Goal: Task Accomplishment & Management: Manage account settings

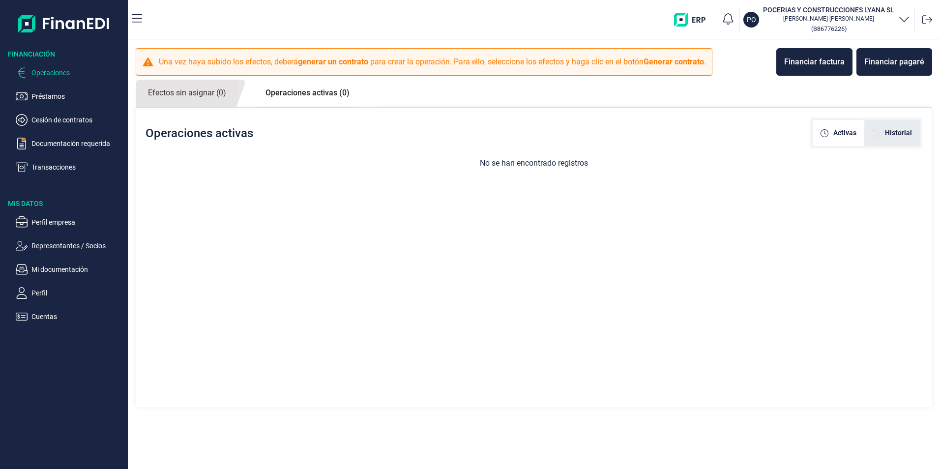
click at [886, 134] on span "Historial" at bounding box center [898, 133] width 27 height 10
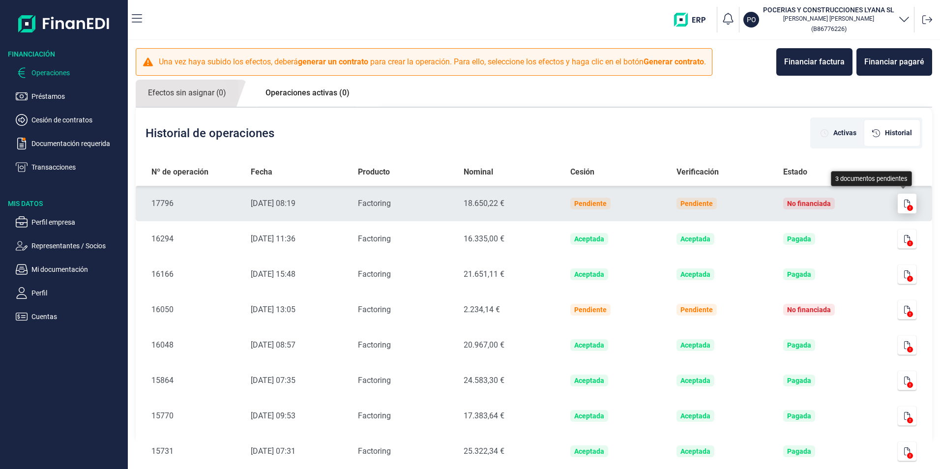
click at [901, 209] on button "button" at bounding box center [907, 204] width 19 height 20
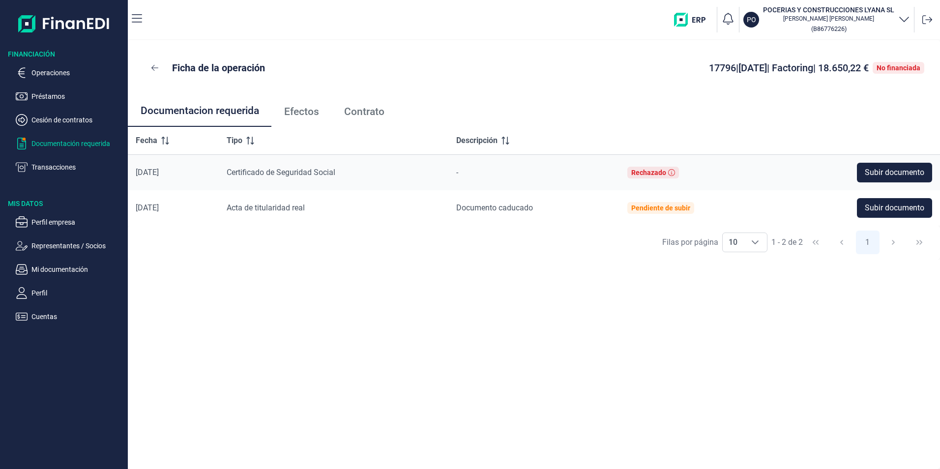
click at [79, 138] on p "Documentación requerida" at bounding box center [77, 144] width 92 height 12
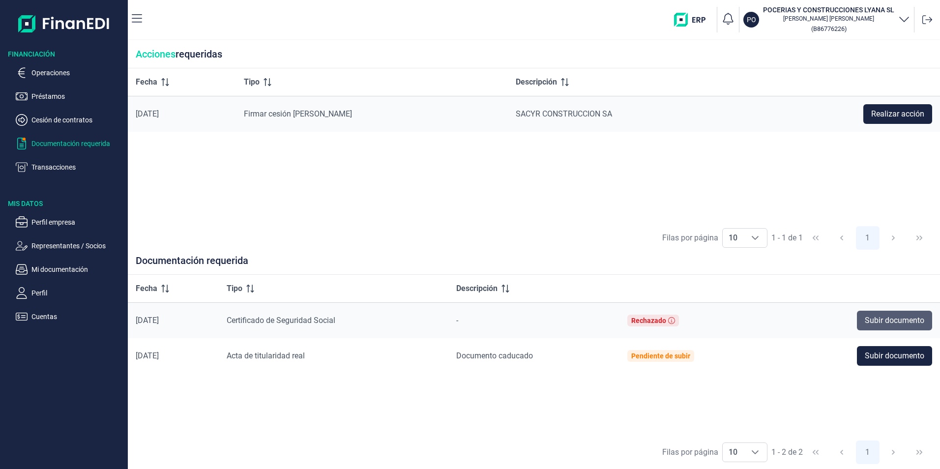
click at [895, 321] on span "Subir documento" at bounding box center [895, 321] width 60 height 12
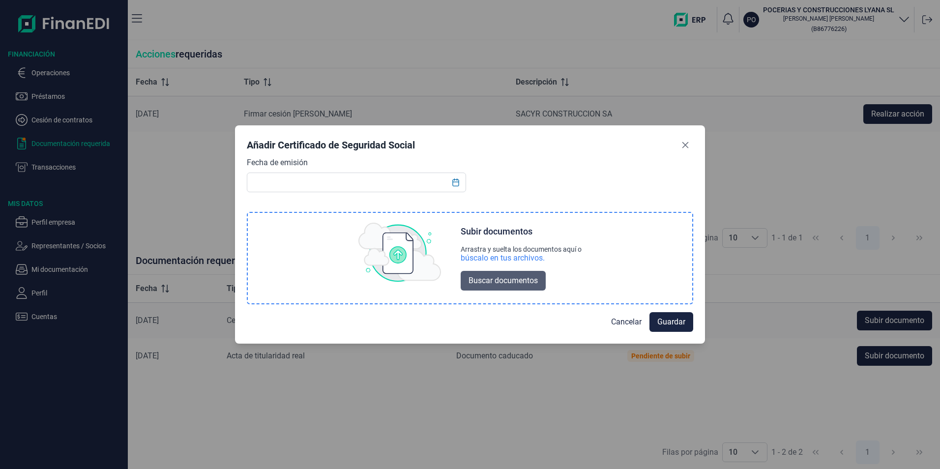
click at [501, 283] on span "Buscar documentos" at bounding box center [503, 281] width 69 height 12
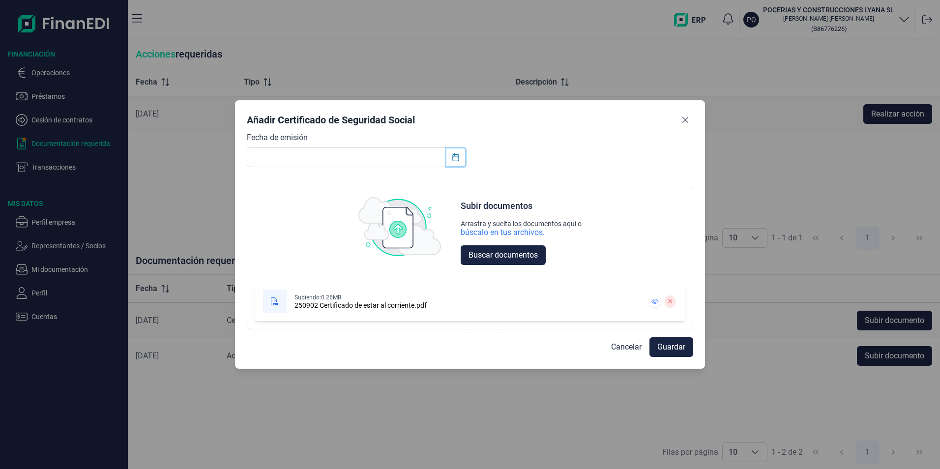
click at [460, 158] on icon "Choose Date" at bounding box center [456, 157] width 8 height 8
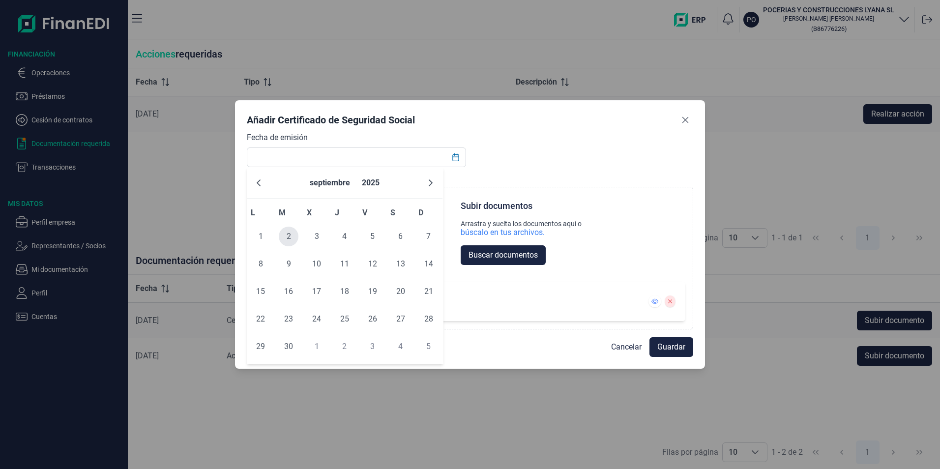
click at [289, 243] on span "2" at bounding box center [289, 237] width 20 height 20
type input "02/09/2025"
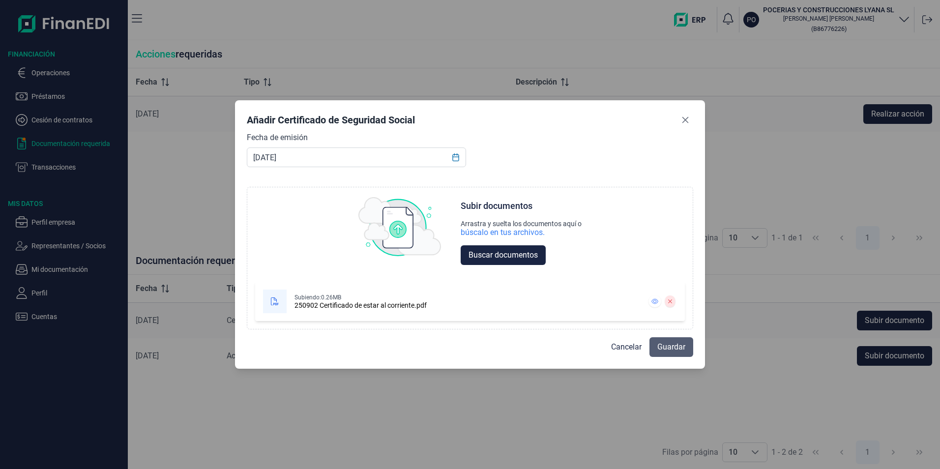
click at [675, 350] on span "Guardar" at bounding box center [672, 347] width 28 height 12
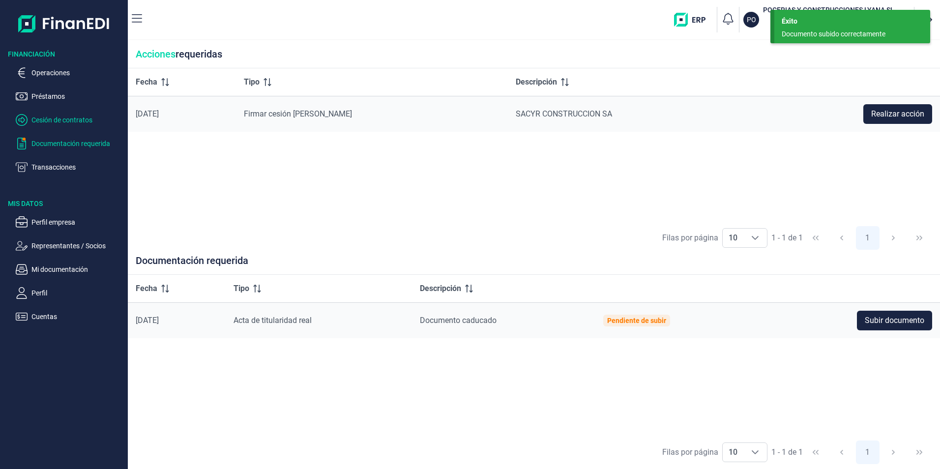
click at [58, 121] on p "Cesión de contratos" at bounding box center [77, 120] width 92 height 12
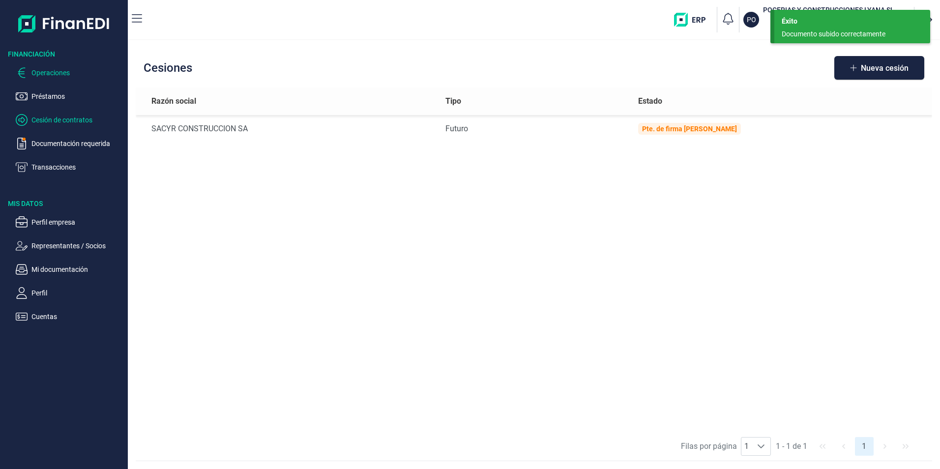
click at [40, 68] on p "Operaciones" at bounding box center [77, 73] width 92 height 12
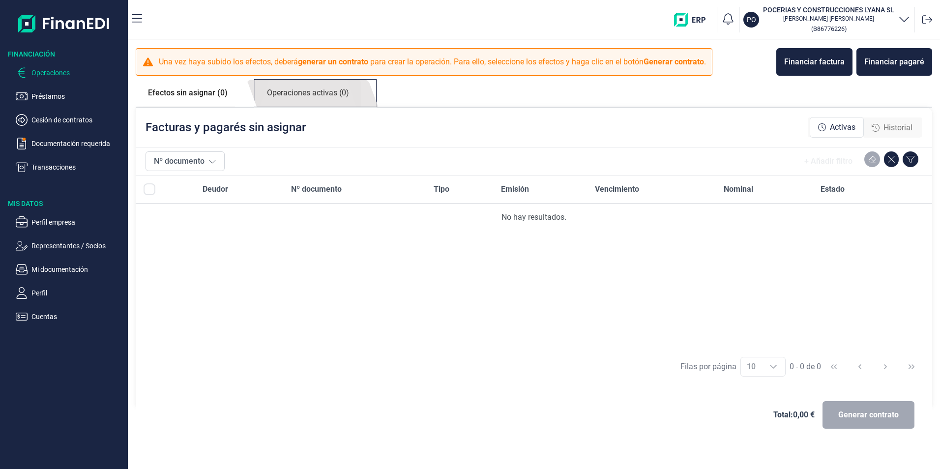
click at [303, 95] on link "Operaciones activas (0)" at bounding box center [308, 93] width 107 height 27
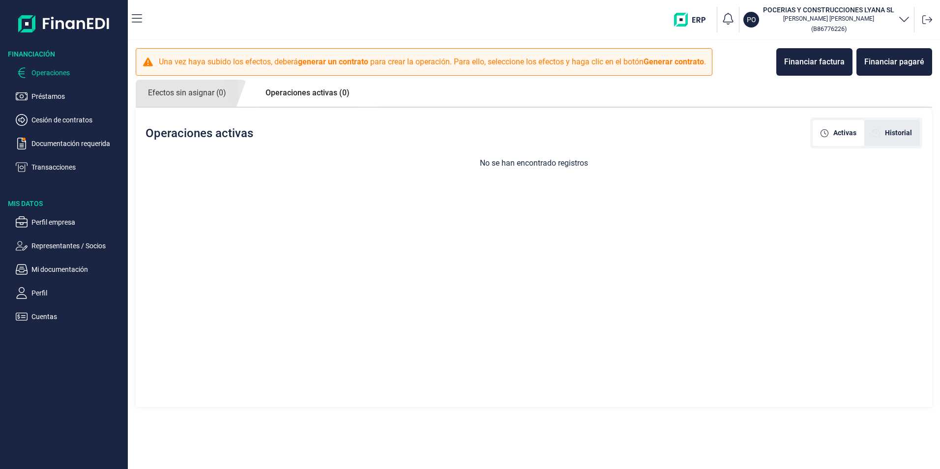
click at [877, 125] on div "Historial" at bounding box center [893, 133] width 56 height 26
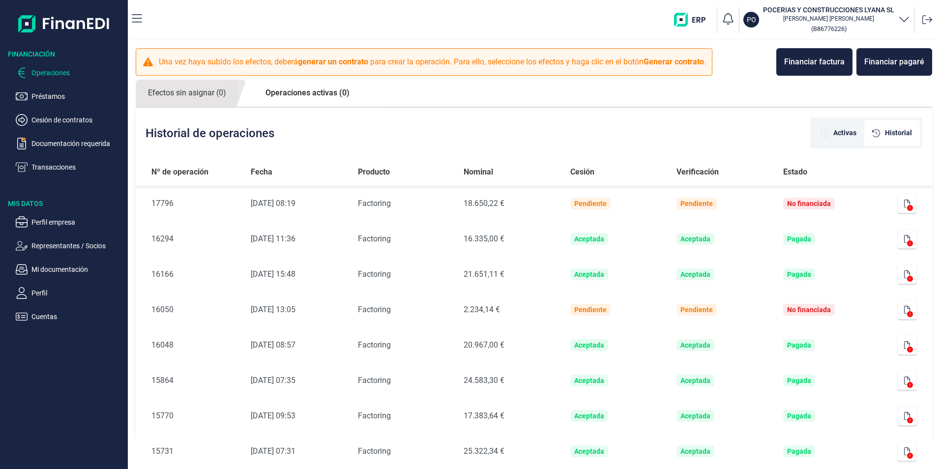
click at [897, 133] on span "Historial" at bounding box center [898, 133] width 27 height 10
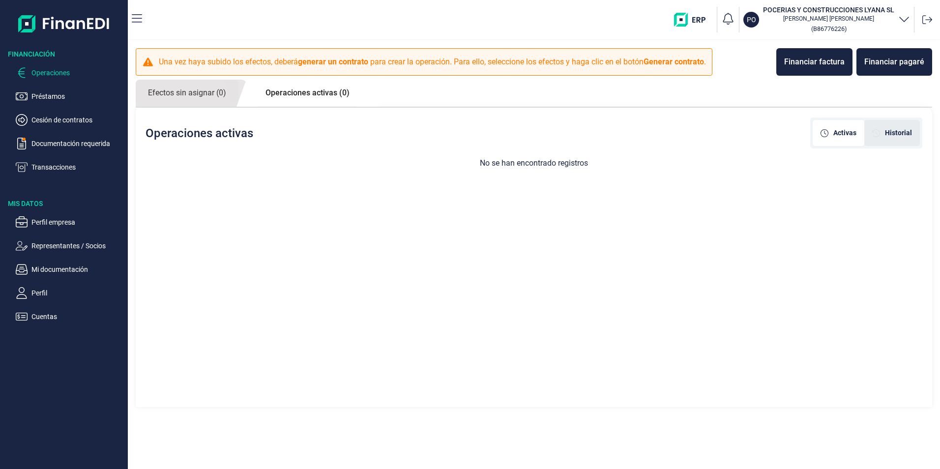
click at [902, 131] on span "Historial" at bounding box center [898, 133] width 27 height 10
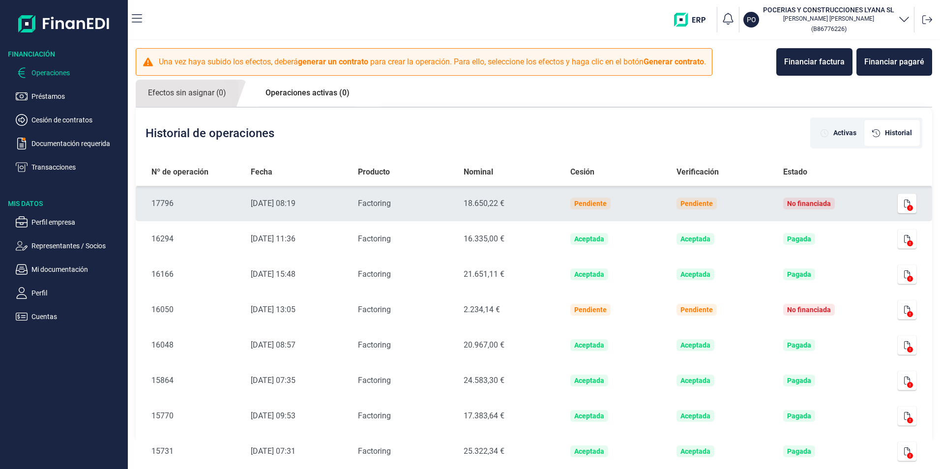
click at [907, 209] on icon at bounding box center [910, 208] width 6 height 6
click at [908, 203] on button "button" at bounding box center [907, 204] width 19 height 20
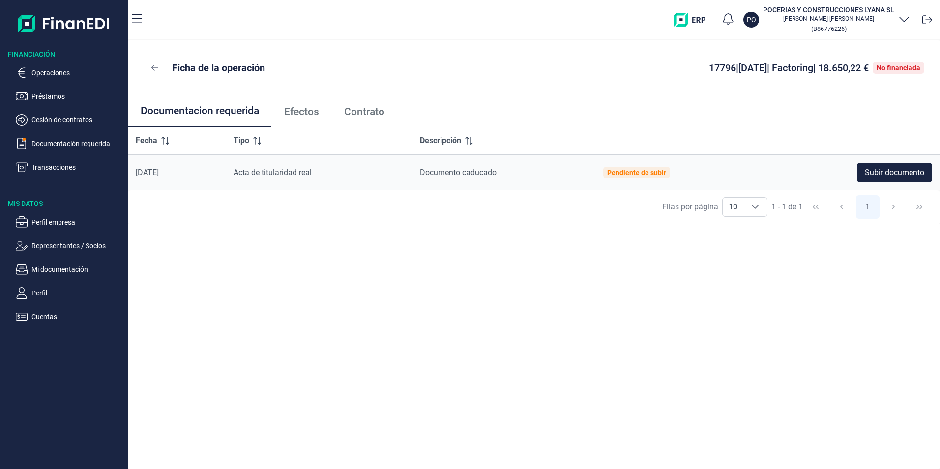
click at [298, 113] on span "Efectos" at bounding box center [301, 112] width 35 height 10
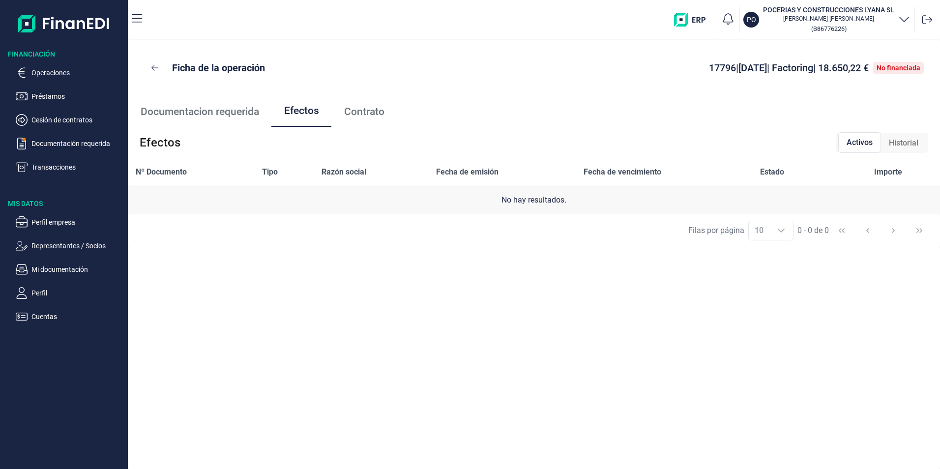
click at [374, 112] on span "Contrato" at bounding box center [364, 112] width 40 height 10
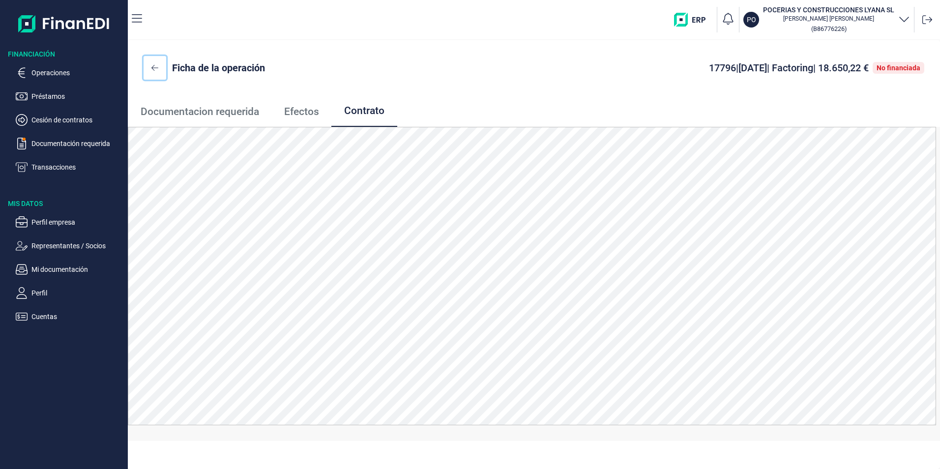
click at [156, 68] on icon at bounding box center [154, 68] width 7 height 6
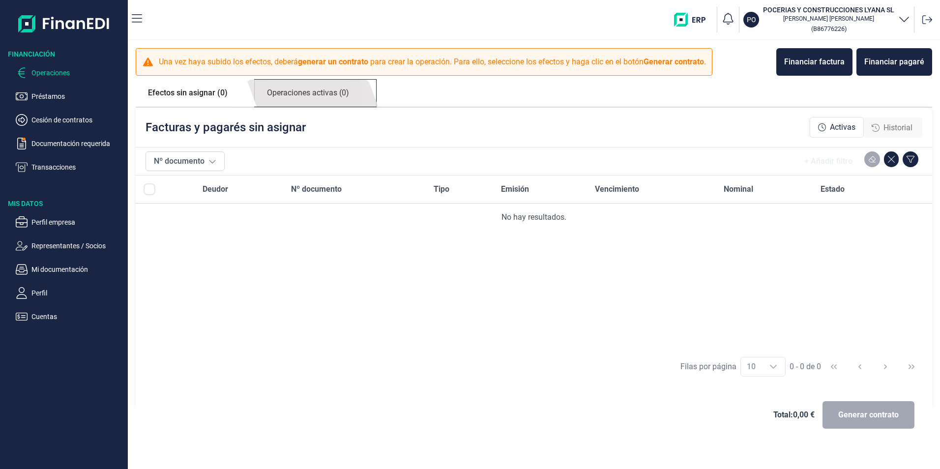
click at [316, 94] on link "Operaciones activas (0)" at bounding box center [308, 93] width 107 height 27
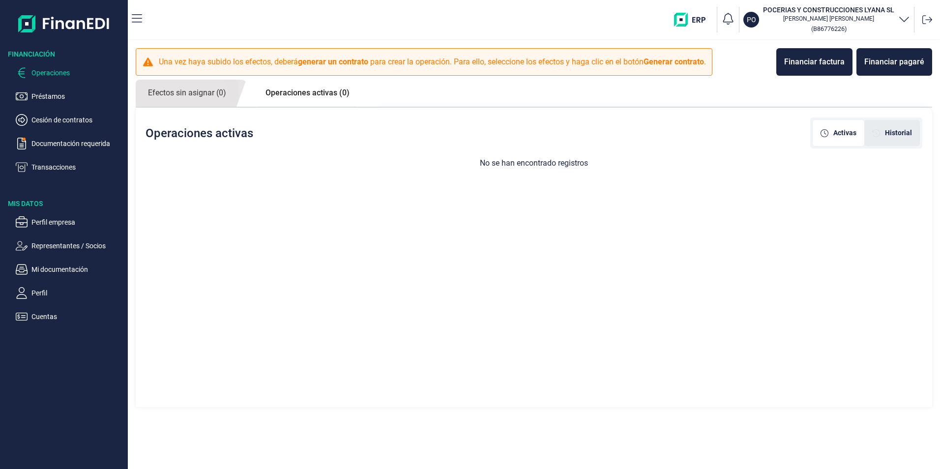
click at [885, 133] on div "Historial" at bounding box center [893, 133] width 40 height 10
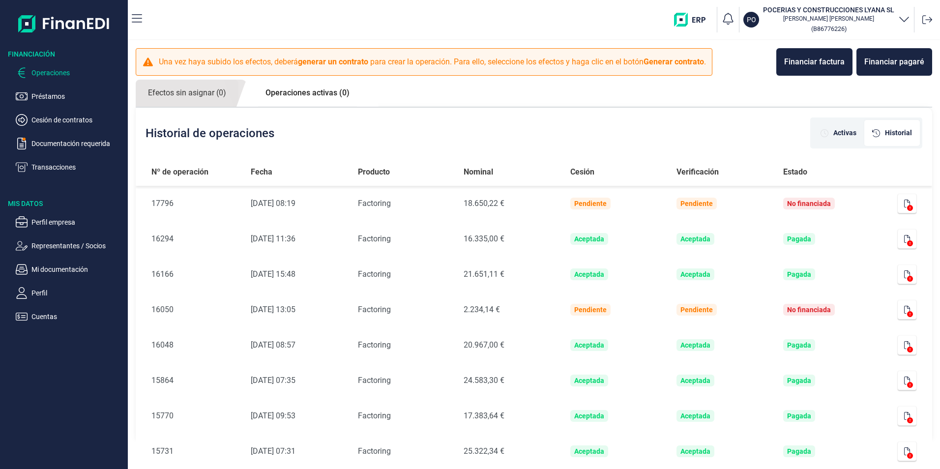
click at [932, 25] on div at bounding box center [928, 20] width 18 height 18
click at [929, 23] on icon at bounding box center [928, 20] width 10 height 10
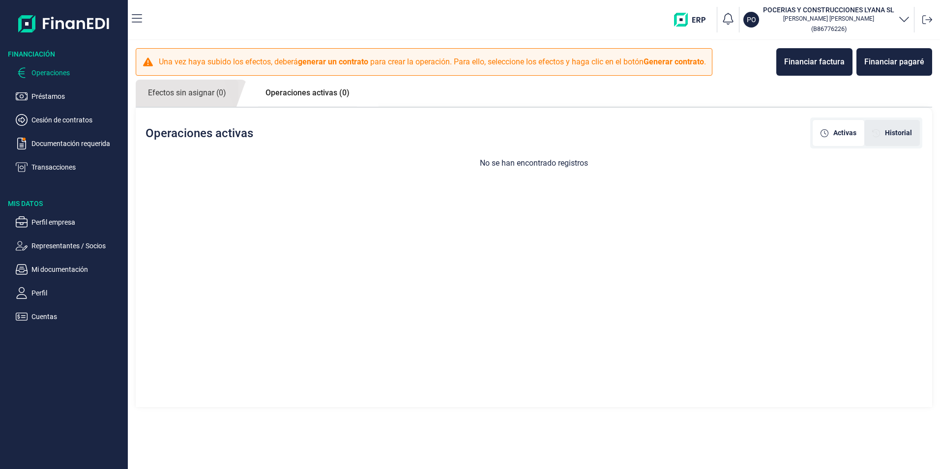
click at [890, 130] on span "Historial" at bounding box center [898, 133] width 27 height 10
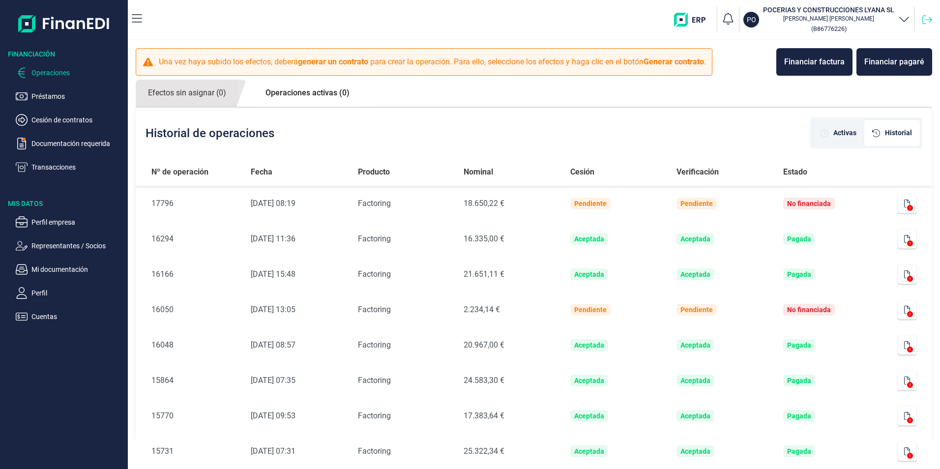
click at [927, 20] on icon at bounding box center [928, 20] width 10 height 10
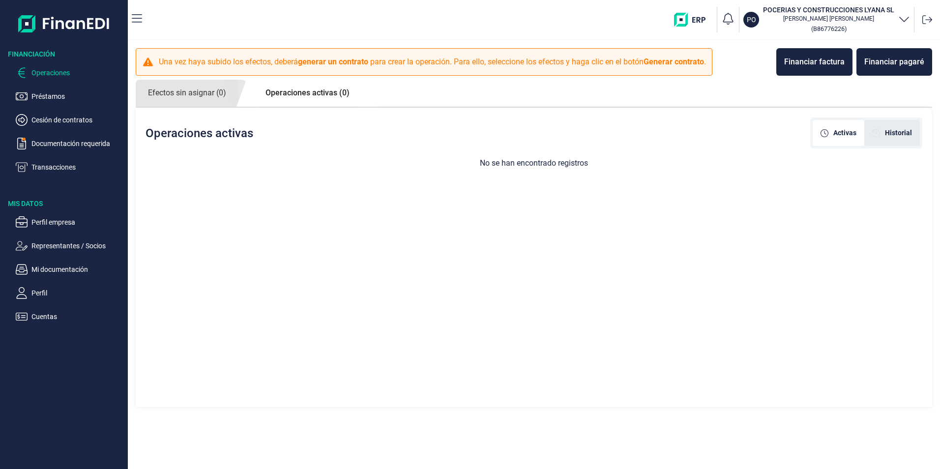
click at [904, 128] on span "Historial" at bounding box center [898, 133] width 27 height 10
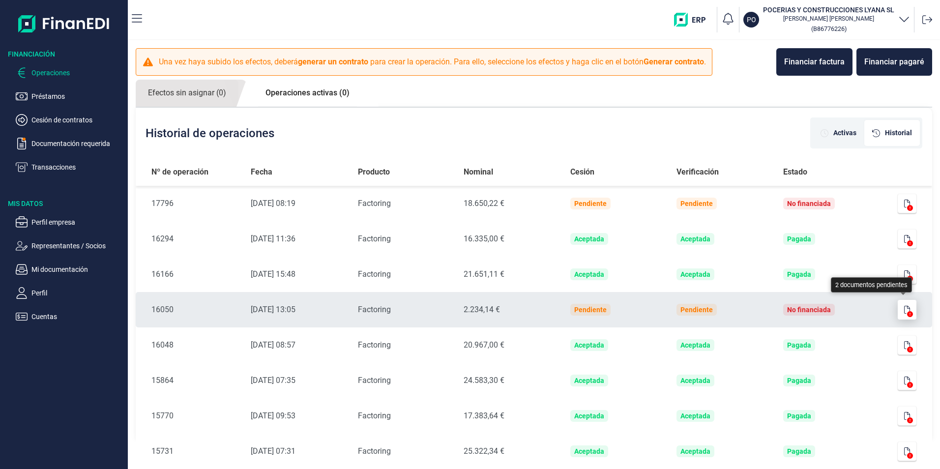
click at [899, 307] on button "button" at bounding box center [907, 310] width 19 height 20
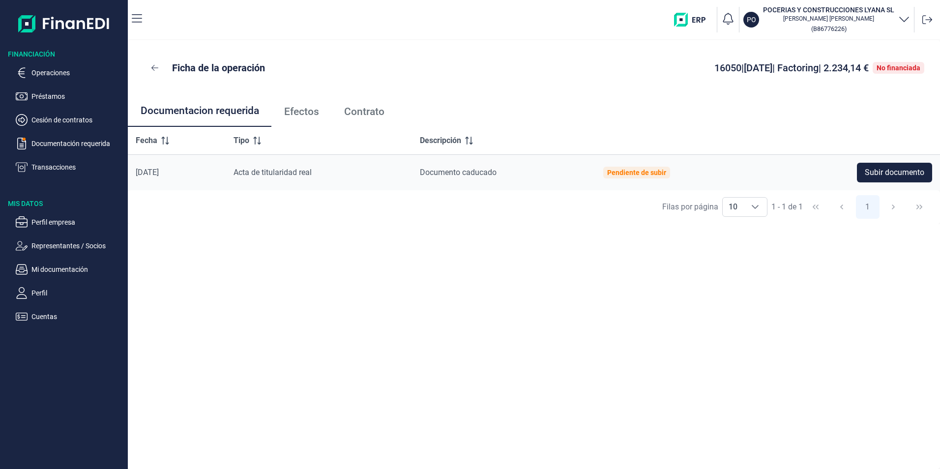
click at [302, 113] on span "Efectos" at bounding box center [301, 112] width 35 height 10
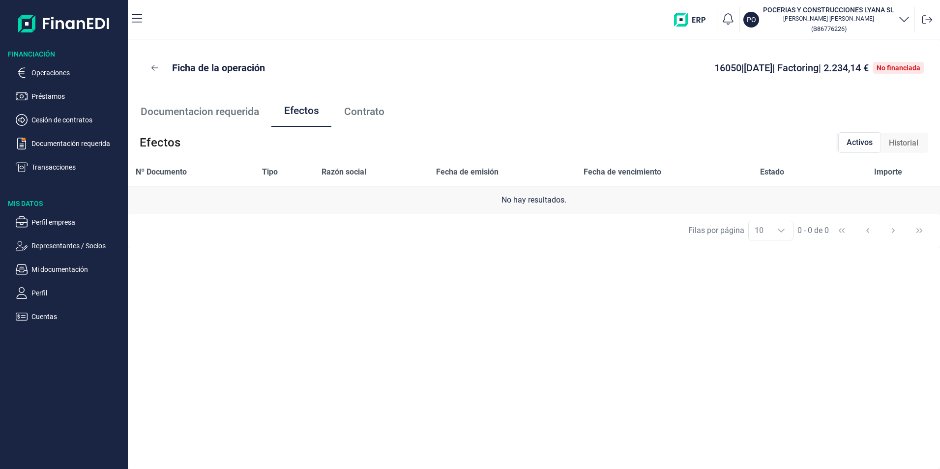
click at [361, 110] on span "Contrato" at bounding box center [364, 112] width 40 height 10
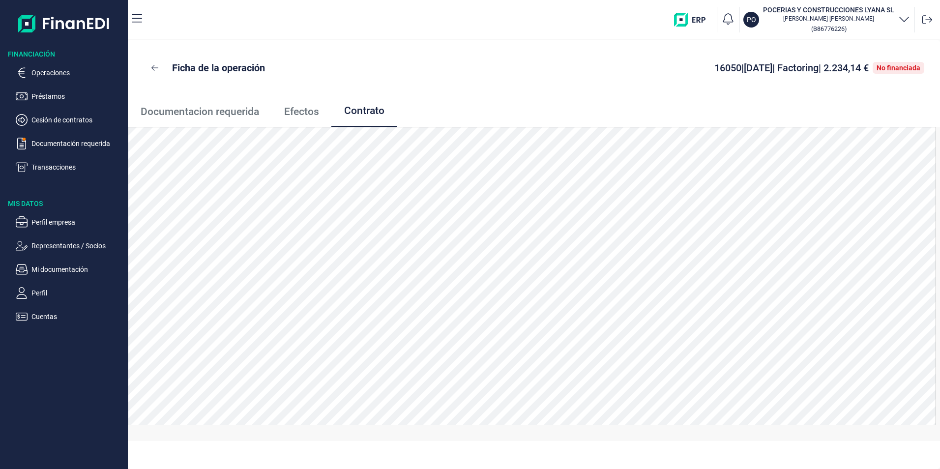
click at [208, 107] on span "Documentacion requerida" at bounding box center [200, 112] width 119 height 10
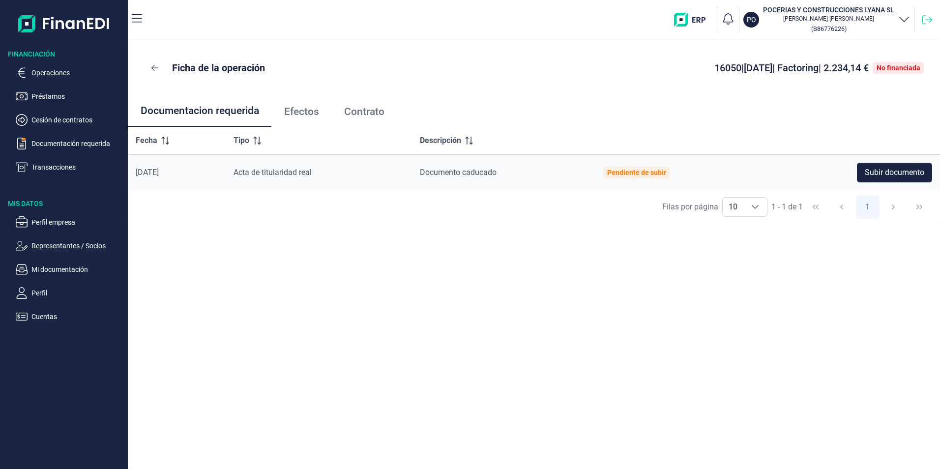
click at [923, 18] on icon at bounding box center [928, 19] width 10 height 9
